Goal: Information Seeking & Learning: Learn about a topic

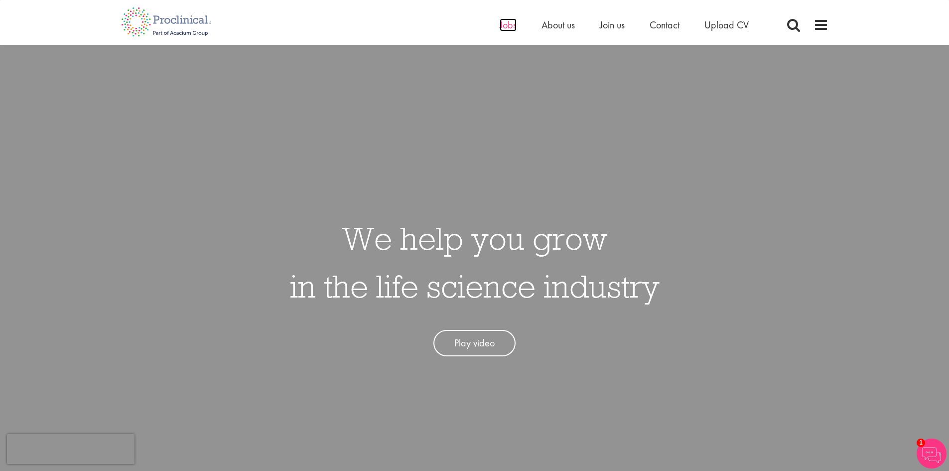
click at [500, 26] on span "Jobs" at bounding box center [508, 24] width 17 height 13
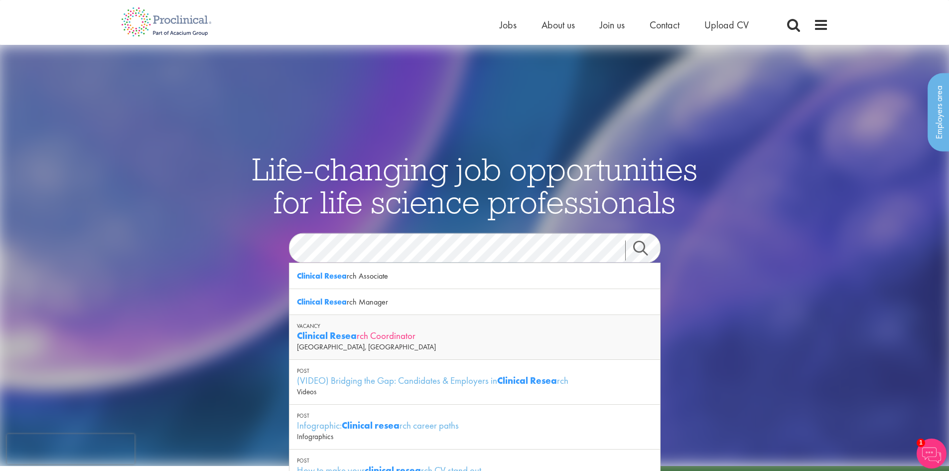
click at [368, 333] on div "Clinical Resea rch Coordinator" at bounding box center [475, 335] width 356 height 12
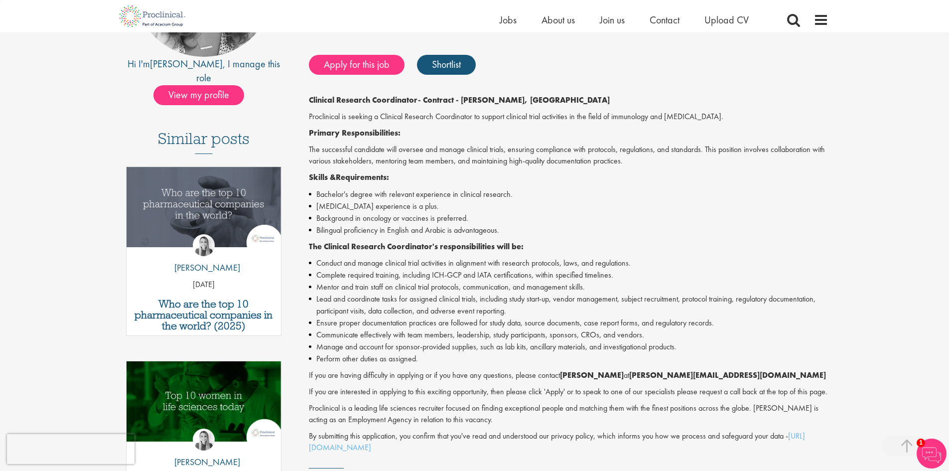
scroll to position [199, 0]
